Goal: Information Seeking & Learning: Learn about a topic

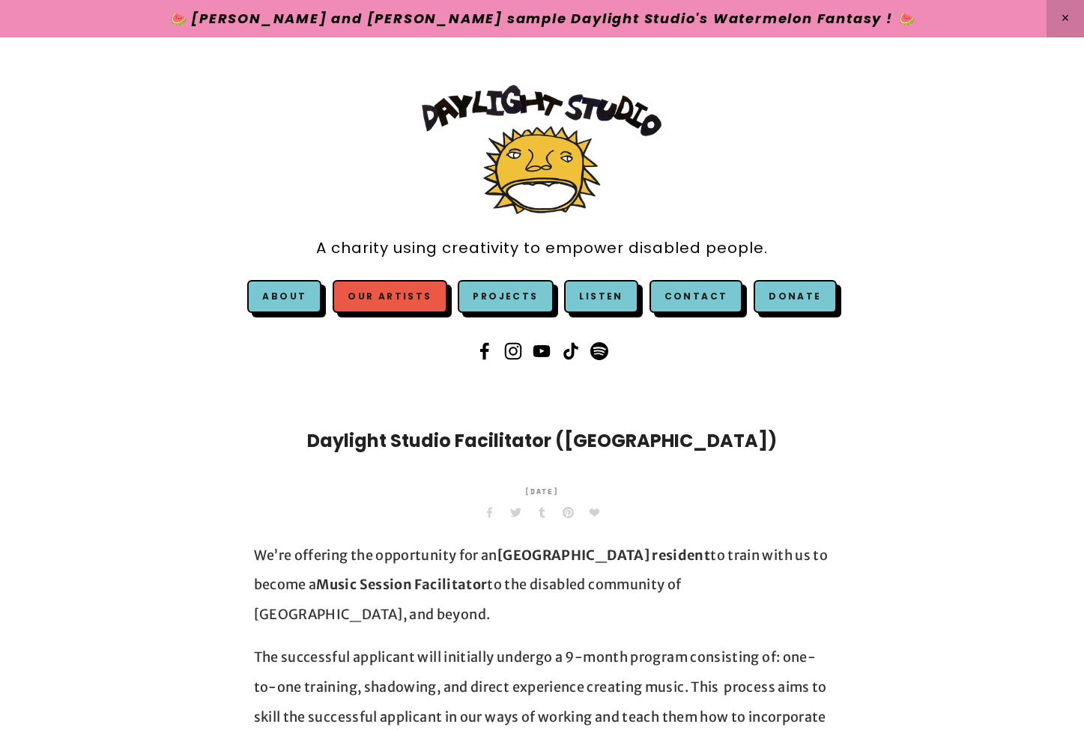
click at [389, 298] on link "Our Artists" at bounding box center [390, 296] width 114 height 33
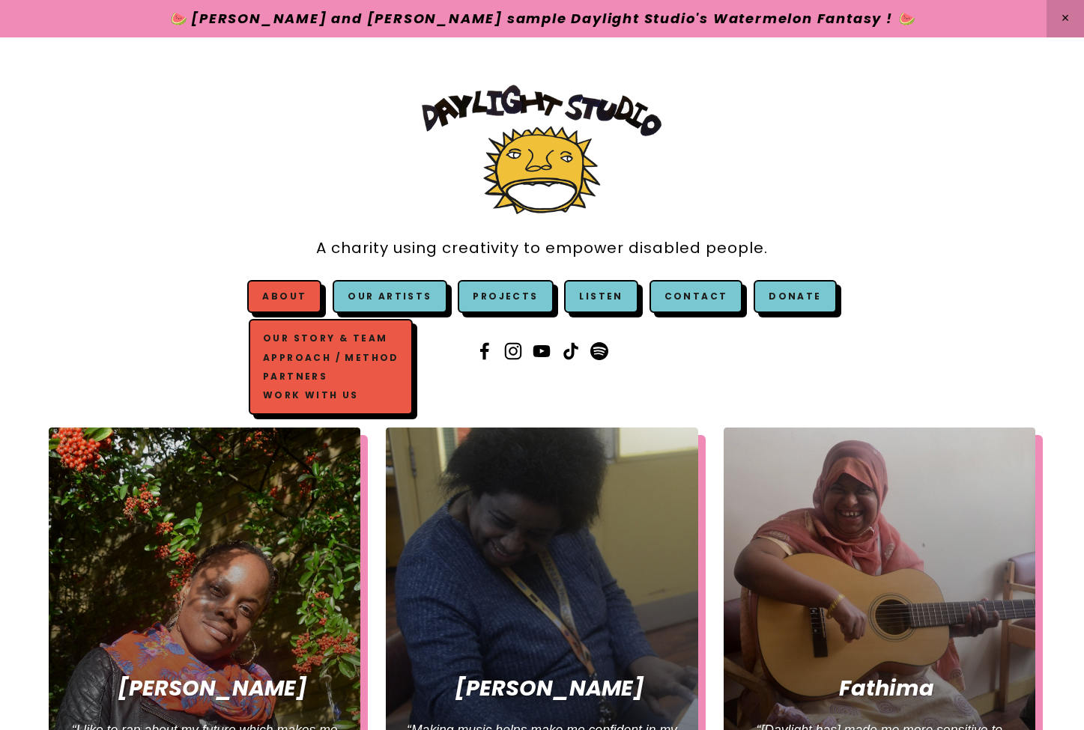
click at [313, 285] on span "About Our Story & Team Approach / Method Partners Work with us" at bounding box center [284, 296] width 74 height 33
click at [314, 338] on link "Our Story & Team" at bounding box center [330, 339] width 143 height 19
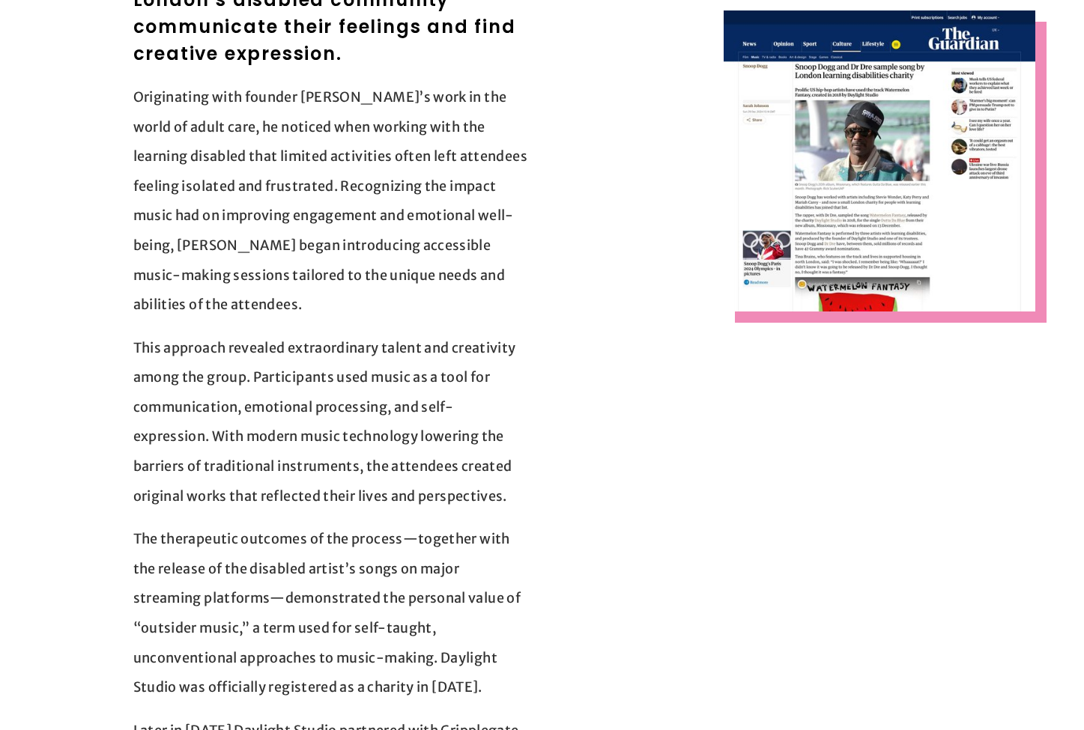
scroll to position [472, 0]
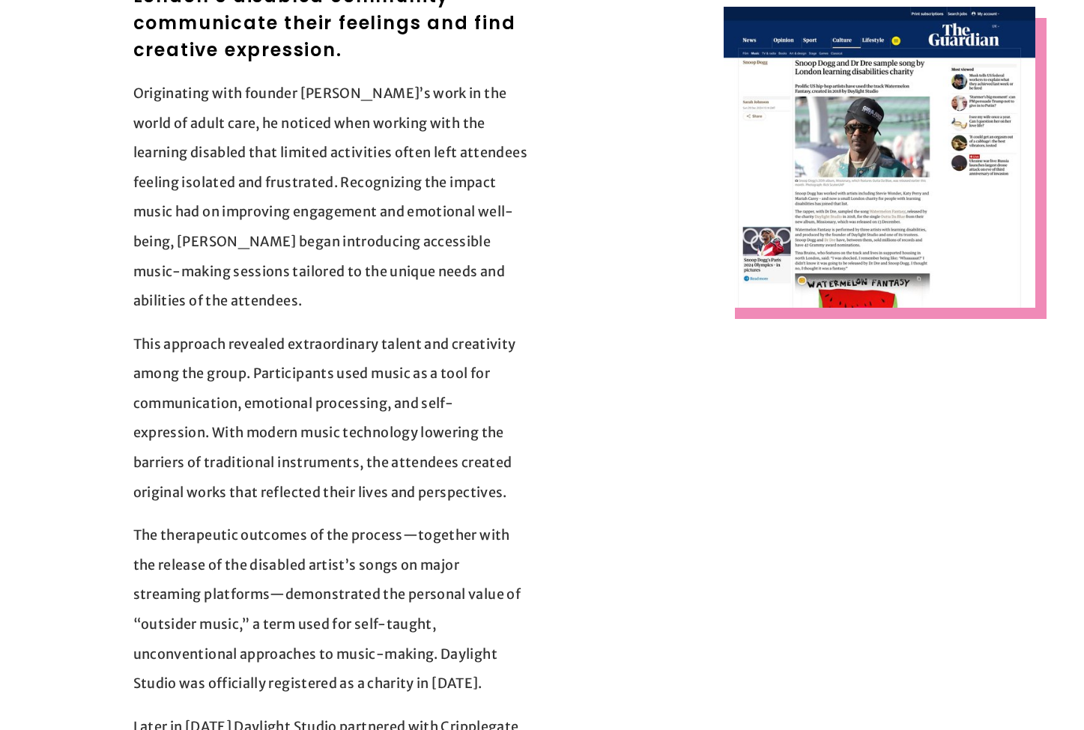
click at [318, 385] on p "This approach revealed extraordinary talent and creativity among the group. Par…" at bounding box center [331, 419] width 396 height 178
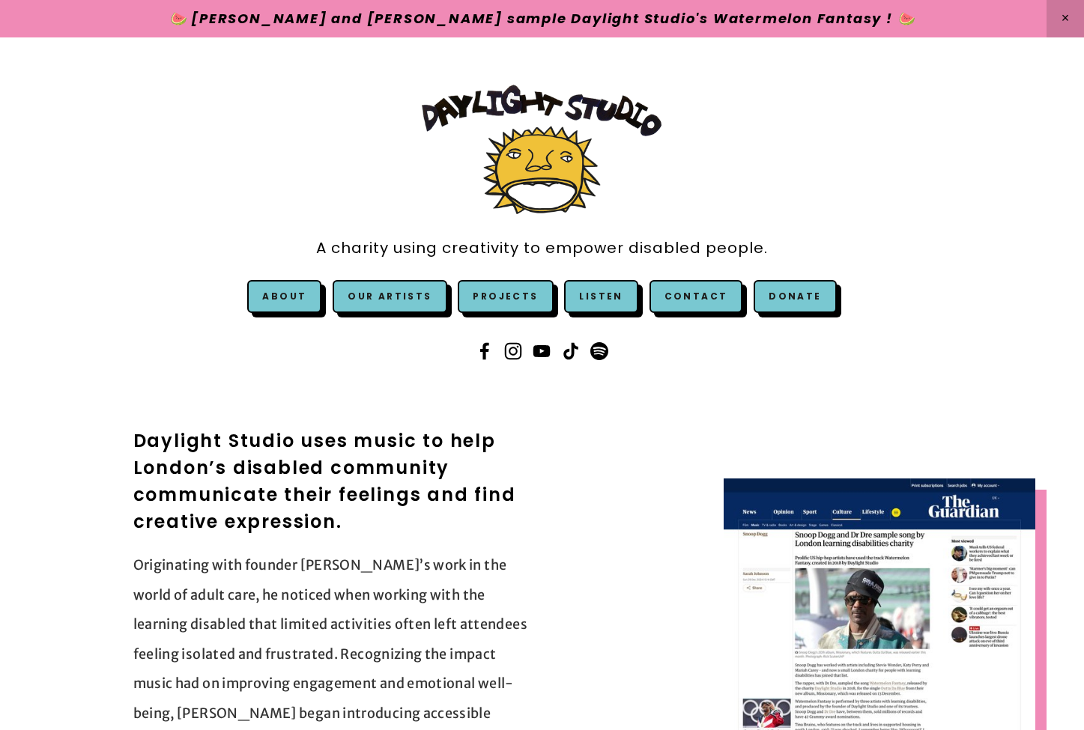
scroll to position [0, 0]
click at [398, 290] on link "Our Artists" at bounding box center [390, 296] width 114 height 33
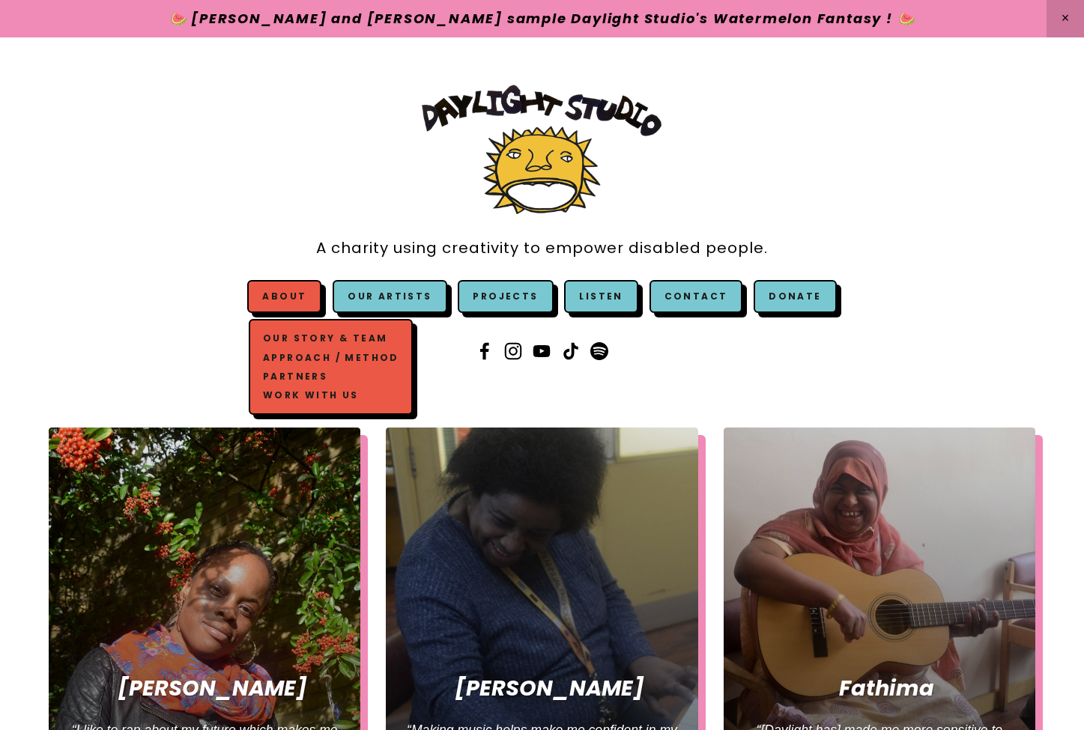
click at [339, 354] on link "Approach / Method" at bounding box center [330, 357] width 143 height 19
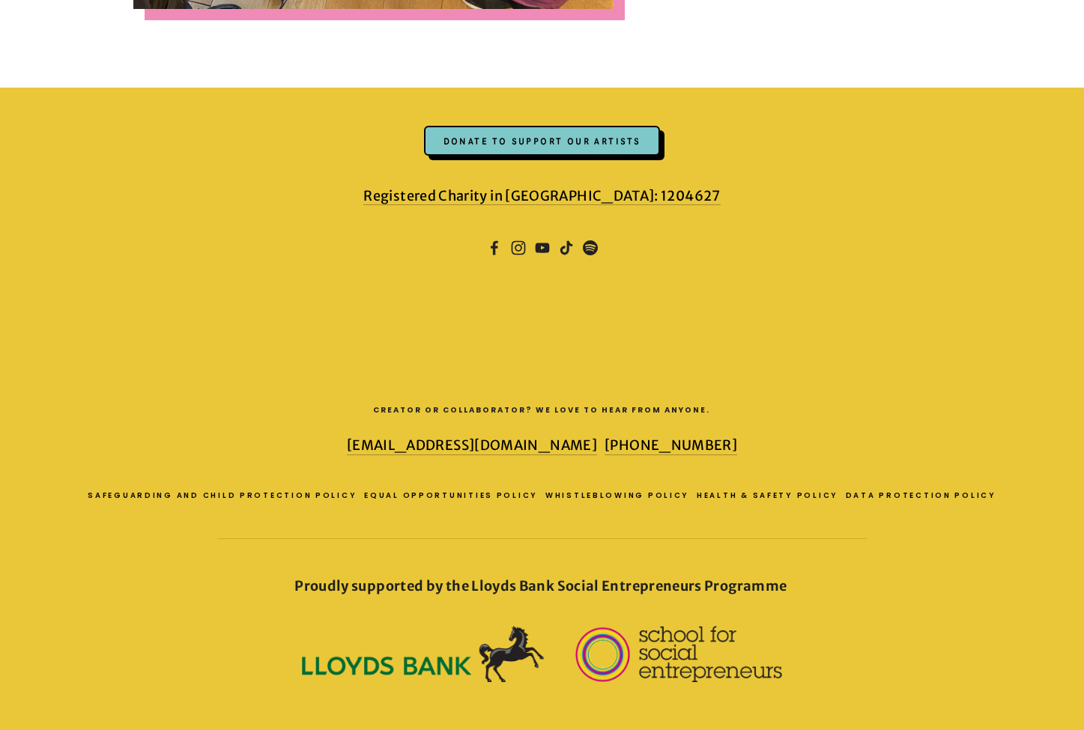
scroll to position [3388, 0]
